Goal: Task Accomplishment & Management: Use online tool/utility

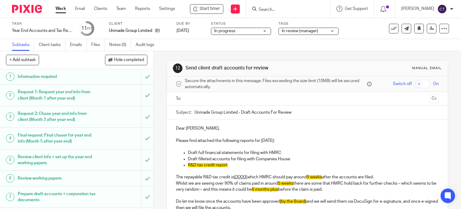
click at [192, 92] on div at bounding box center [308, 99] width 245 height 14
click at [192, 96] on input "text" at bounding box center [307, 98] width 241 height 7
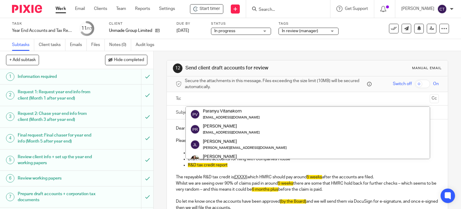
click at [182, 195] on p at bounding box center [307, 195] width 263 height 6
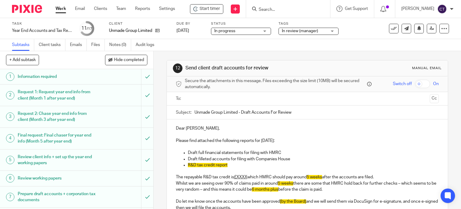
click at [193, 95] on input "text" at bounding box center [307, 98] width 241 height 7
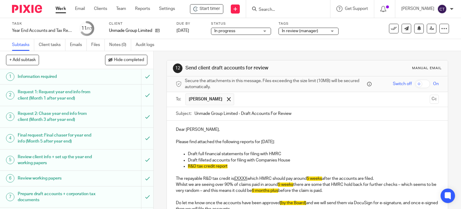
click at [229, 165] on p "R&D tax credit report" at bounding box center [313, 166] width 251 height 6
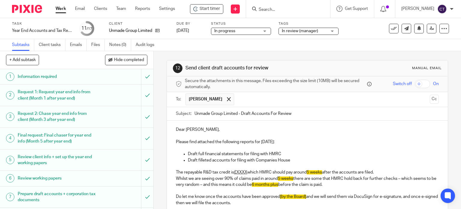
drag, startPoint x: 172, startPoint y: 170, endPoint x: 351, endPoint y: 183, distance: 179.4
click at [351, 183] on div "Dear John, Please find attached the following reports for 31 Dec 2024: Draft fu…" at bounding box center [307, 183] width 281 height 126
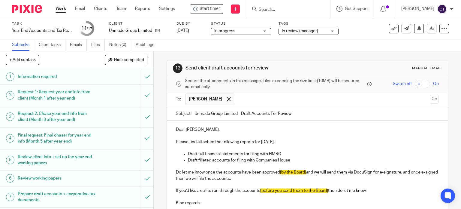
drag, startPoint x: 278, startPoint y: 171, endPoint x: 294, endPoint y: 169, distance: 16.0
click at [281, 171] on p "Do let me know once the accounts have been approved [by the Board] and we will …" at bounding box center [307, 175] width 263 height 12
drag, startPoint x: 213, startPoint y: 177, endPoint x: 231, endPoint y: 176, distance: 18.1
click at [213, 178] on p "Do let me know once the accounts have been approved and we will send them via D…" at bounding box center [307, 175] width 263 height 12
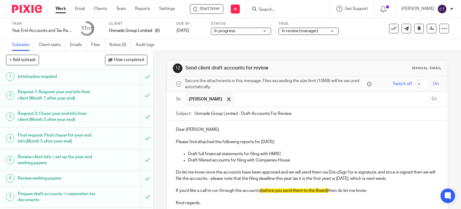
click at [265, 189] on span "[before you send them to the Board]" at bounding box center [294, 190] width 68 height 4
drag, startPoint x: 258, startPoint y: 189, endPoint x: 287, endPoint y: 186, distance: 29.3
click at [261, 188] on p "If you’d like a call to run through the accounts [before you send them to the B…" at bounding box center [307, 190] width 263 height 6
drag, startPoint x: 342, startPoint y: 177, endPoint x: 370, endPoint y: 179, distance: 28.6
click at [370, 179] on p "Do let me know once the accounts have been approved and we will send them via D…" at bounding box center [307, 175] width 263 height 12
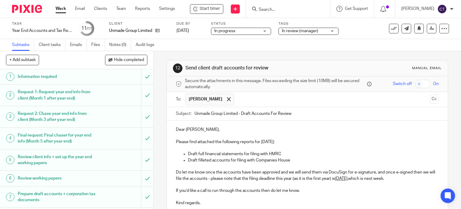
click at [290, 178] on p "Do let me know once the accounts have been approved and we will send them via D…" at bounding box center [307, 175] width 263 height 12
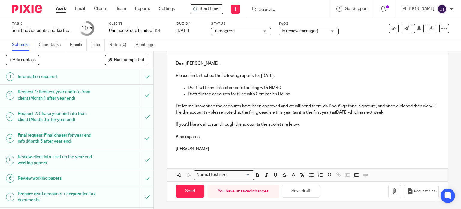
scroll to position [66, 0]
click at [392, 191] on icon "button" at bounding box center [395, 191] width 6 height 6
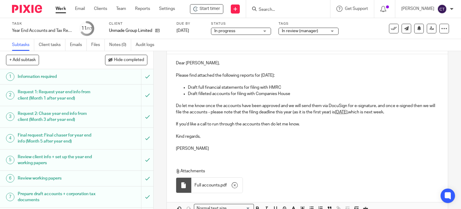
scroll to position [100, 0]
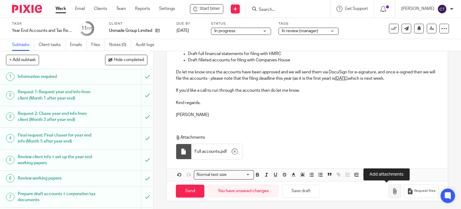
click at [392, 189] on icon "button" at bounding box center [395, 191] width 6 height 6
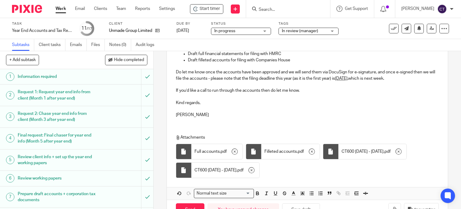
scroll to position [70, 0]
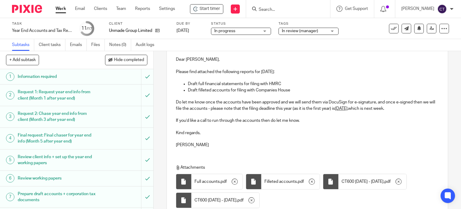
drag, startPoint x: 241, startPoint y: 82, endPoint x: 249, endPoint y: 83, distance: 8.1
click at [244, 83] on p "Draft full financial statements for filing with HMRC" at bounding box center [313, 84] width 251 height 6
drag, startPoint x: 201, startPoint y: 8, endPoint x: 223, endPoint y: 18, distance: 23.9
click at [202, 8] on span "Start timer" at bounding box center [210, 9] width 20 height 6
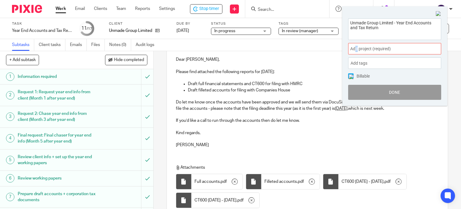
click at [357, 49] on span "Add project (required) :" at bounding box center [388, 49] width 76 height 6
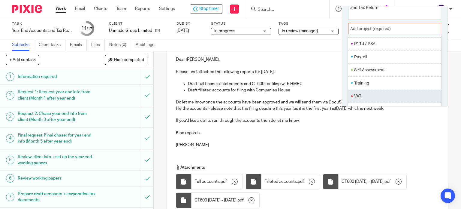
scroll to position [29, 0]
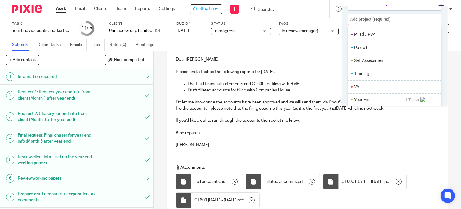
click at [371, 100] on li "Year End" at bounding box center [379, 99] width 51 height 6
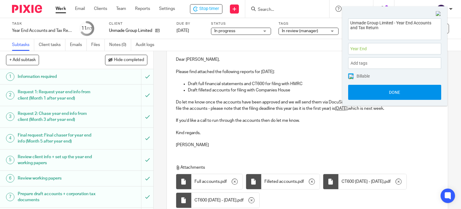
click at [375, 94] on button "Done" at bounding box center [394, 92] width 93 height 15
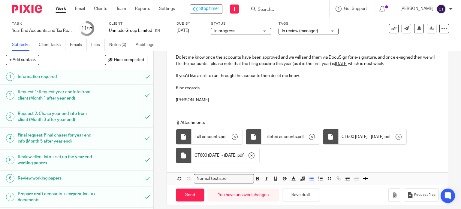
scroll to position [119, 0]
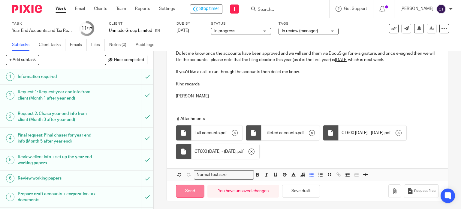
click at [195, 191] on input "Send" at bounding box center [190, 190] width 29 height 13
type input "Sent"
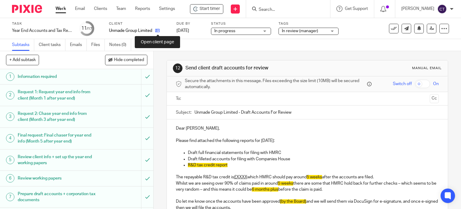
click at [157, 29] on icon at bounding box center [157, 30] width 5 height 5
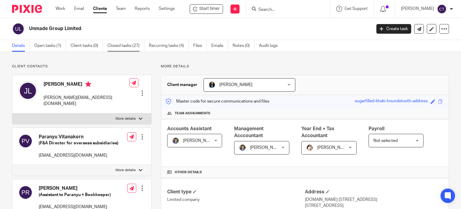
click at [120, 45] on link "Closed tasks (27)" at bounding box center [126, 46] width 37 height 12
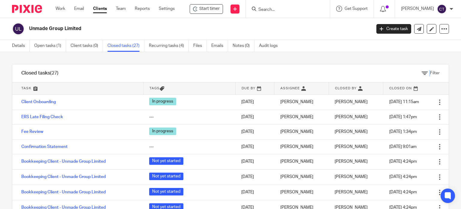
click at [421, 76] on div "Filter" at bounding box center [258, 73] width 381 height 18
click at [422, 71] on icon at bounding box center [425, 73] width 6 height 6
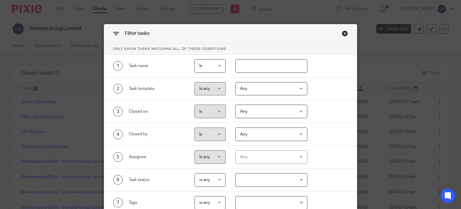
click at [253, 68] on input "text" at bounding box center [271, 66] width 72 height 14
type input "year end"
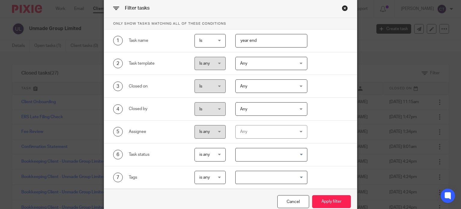
scroll to position [54, 0]
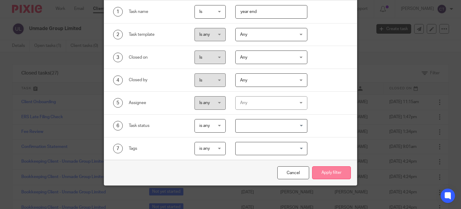
drag, startPoint x: 329, startPoint y: 169, endPoint x: 262, endPoint y: 169, distance: 67.9
click at [329, 169] on button "Apply filter" at bounding box center [331, 172] width 39 height 13
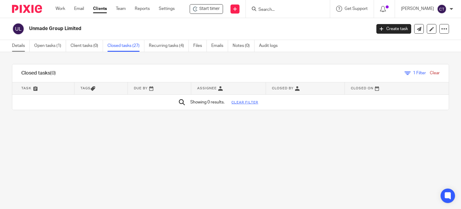
click at [20, 44] on link "Details" at bounding box center [21, 46] width 18 height 12
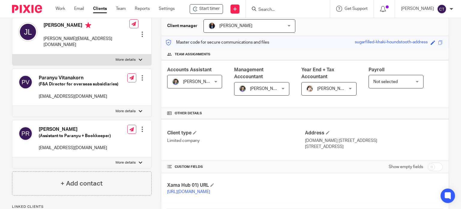
scroll to position [60, 0]
